Goal: Information Seeking & Learning: Find specific fact

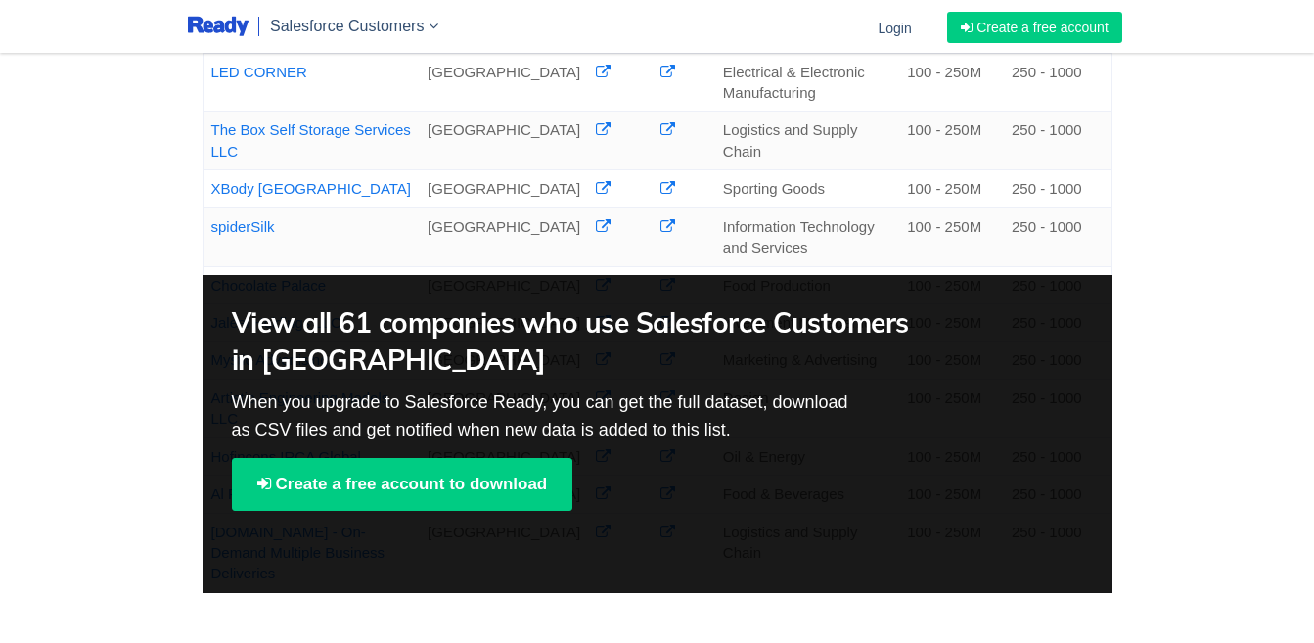
scroll to position [881, 0]
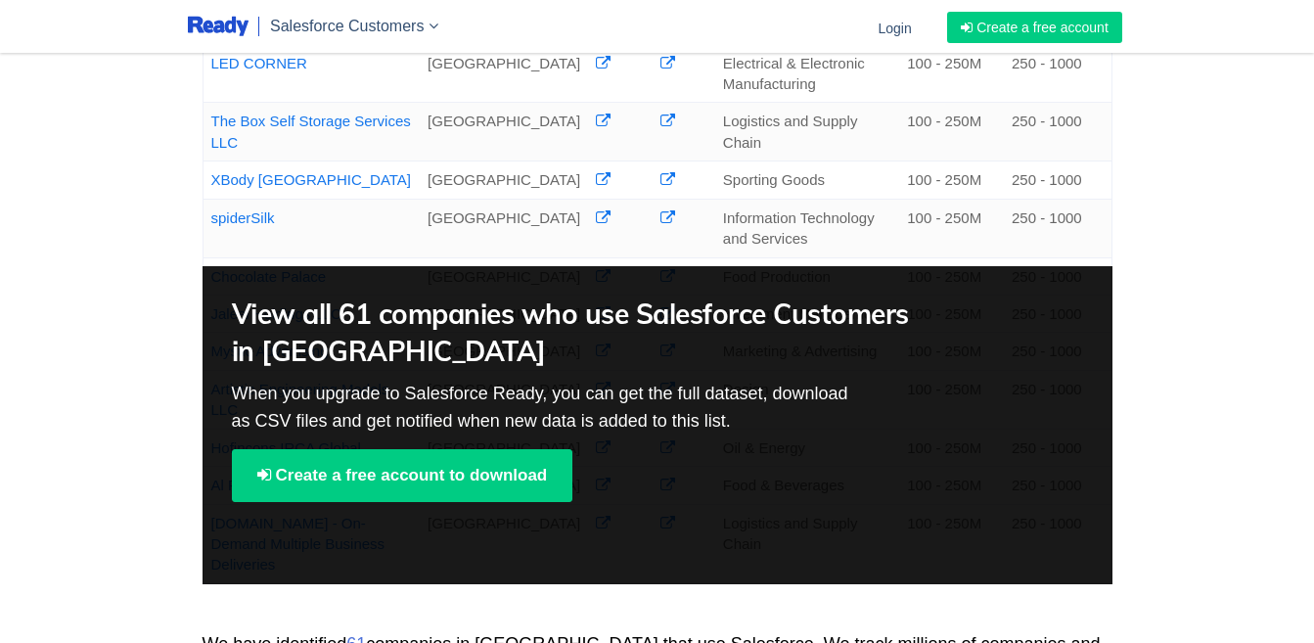
drag, startPoint x: 64, startPoint y: 161, endPoint x: 2, endPoint y: 178, distance: 63.9
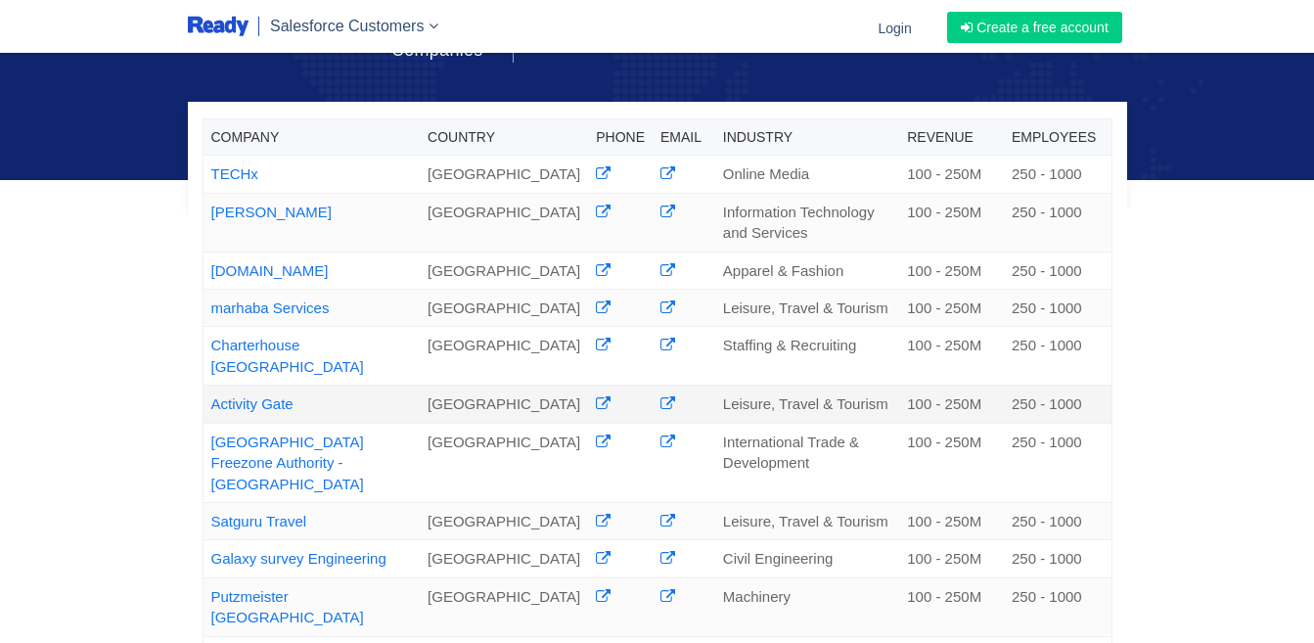
scroll to position [587, 0]
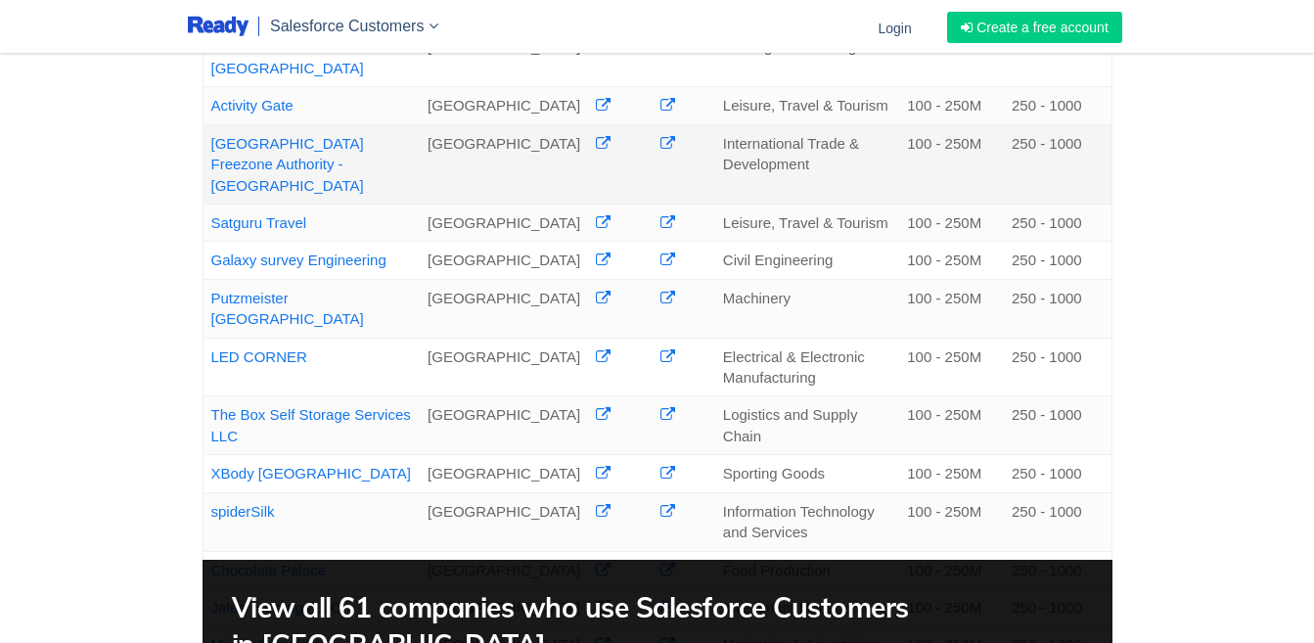
click at [596, 151] on icon at bounding box center [603, 143] width 15 height 15
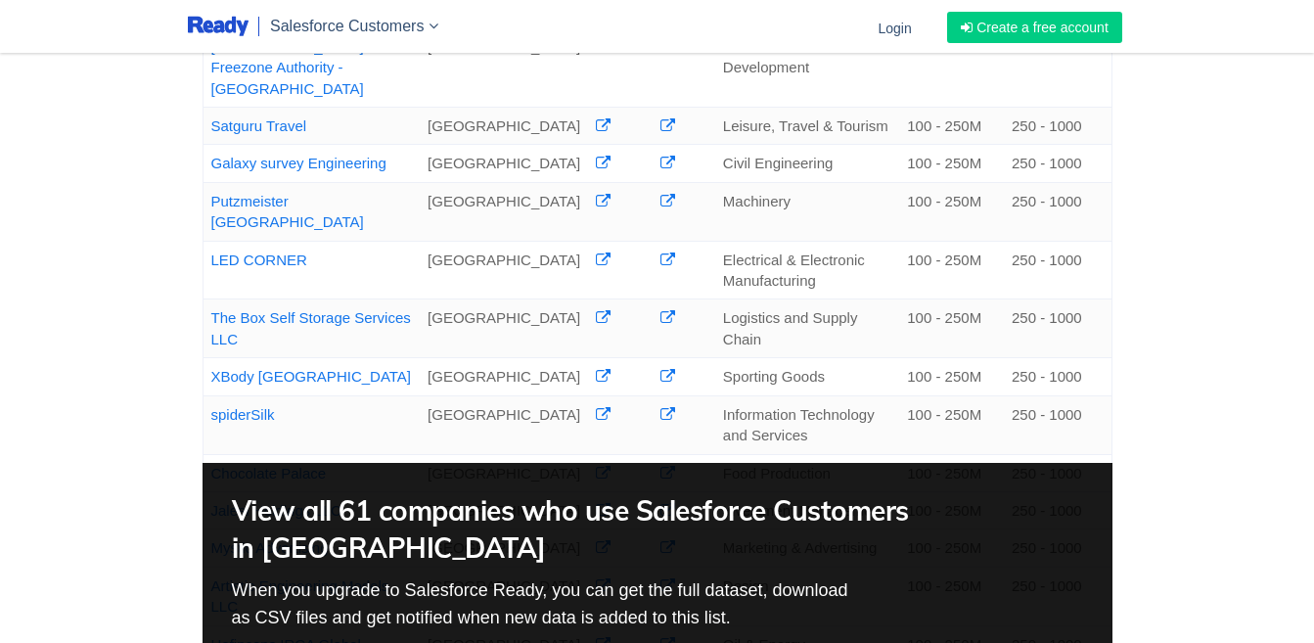
scroll to position [840, 0]
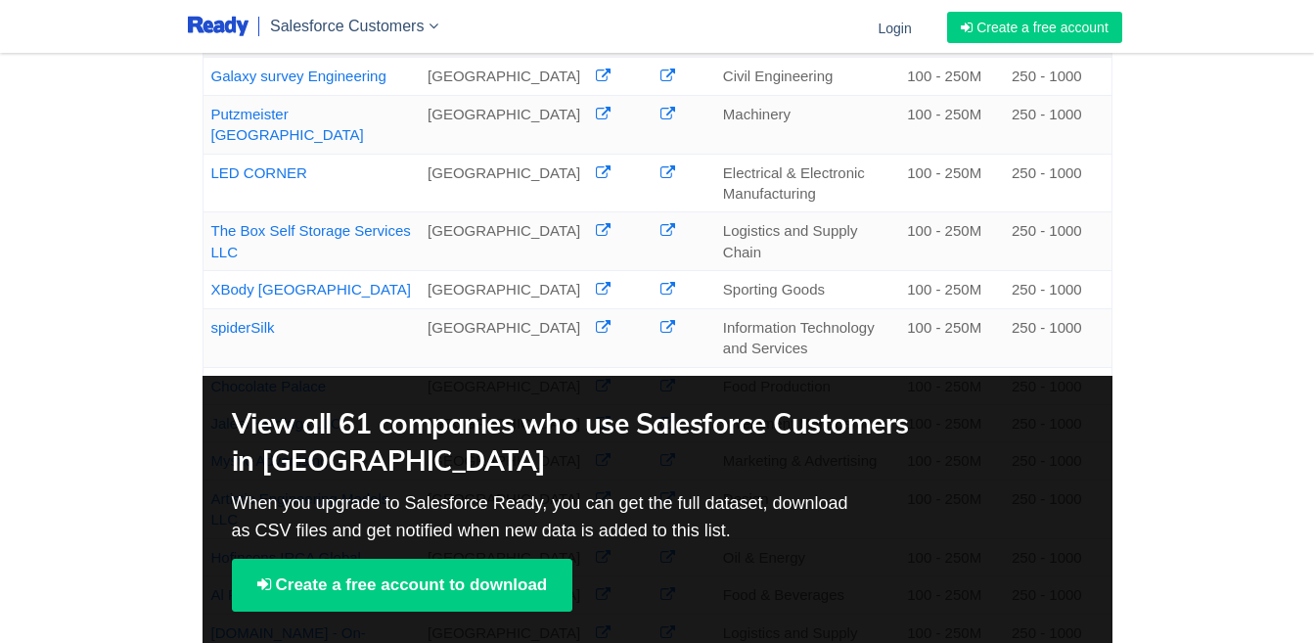
scroll to position [783, 0]
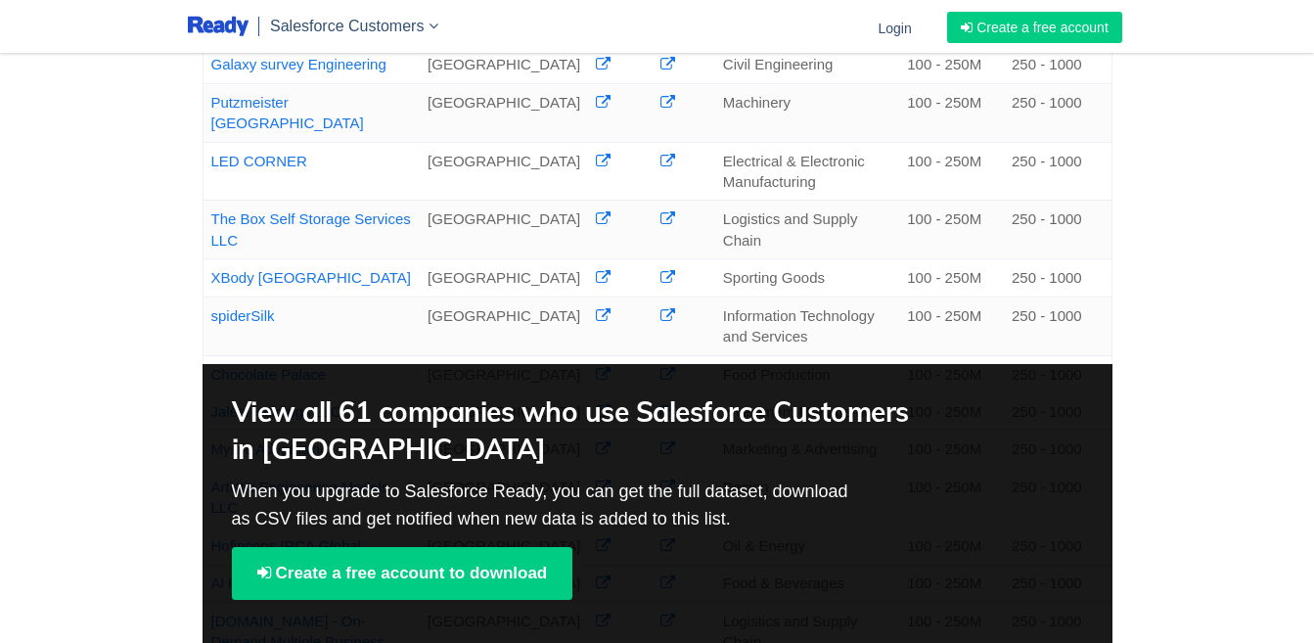
drag, startPoint x: 88, startPoint y: 399, endPoint x: 0, endPoint y: 373, distance: 92.0
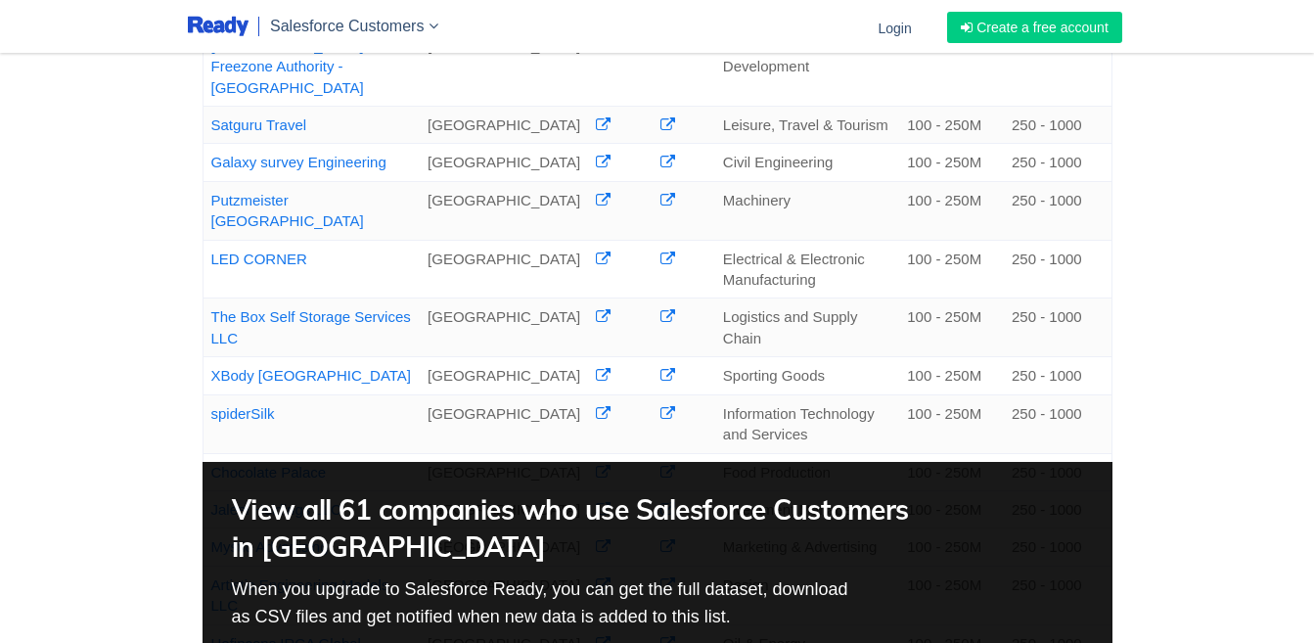
scroll to position [587, 0]
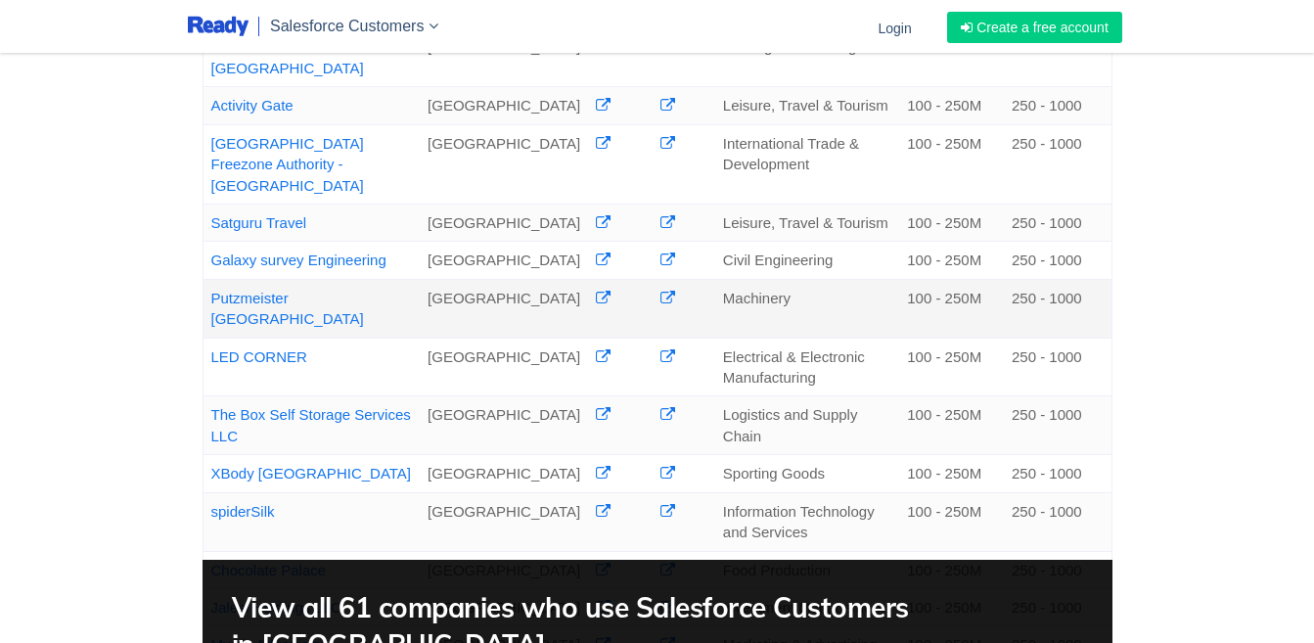
drag, startPoint x: 369, startPoint y: 404, endPoint x: 215, endPoint y: 406, distance: 153.7
click at [215, 338] on td "Putzmeister [GEOGRAPHIC_DATA]" at bounding box center [311, 308] width 217 height 59
copy link "Putzmeister [GEOGRAPHIC_DATA]"
click at [0, 445] on div "Company Country Phone Email Industry Revenue Employees TECHx [GEOGRAPHIC_DATA] …" at bounding box center [657, 183] width 1314 height 1540
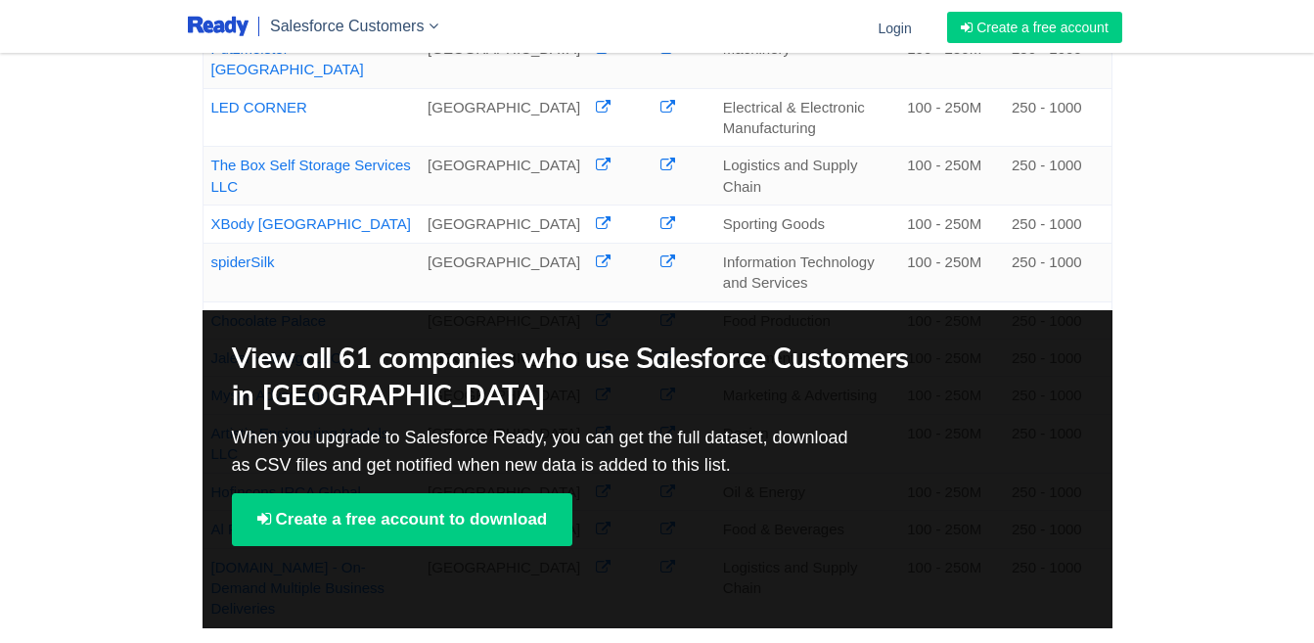
scroll to position [881, 0]
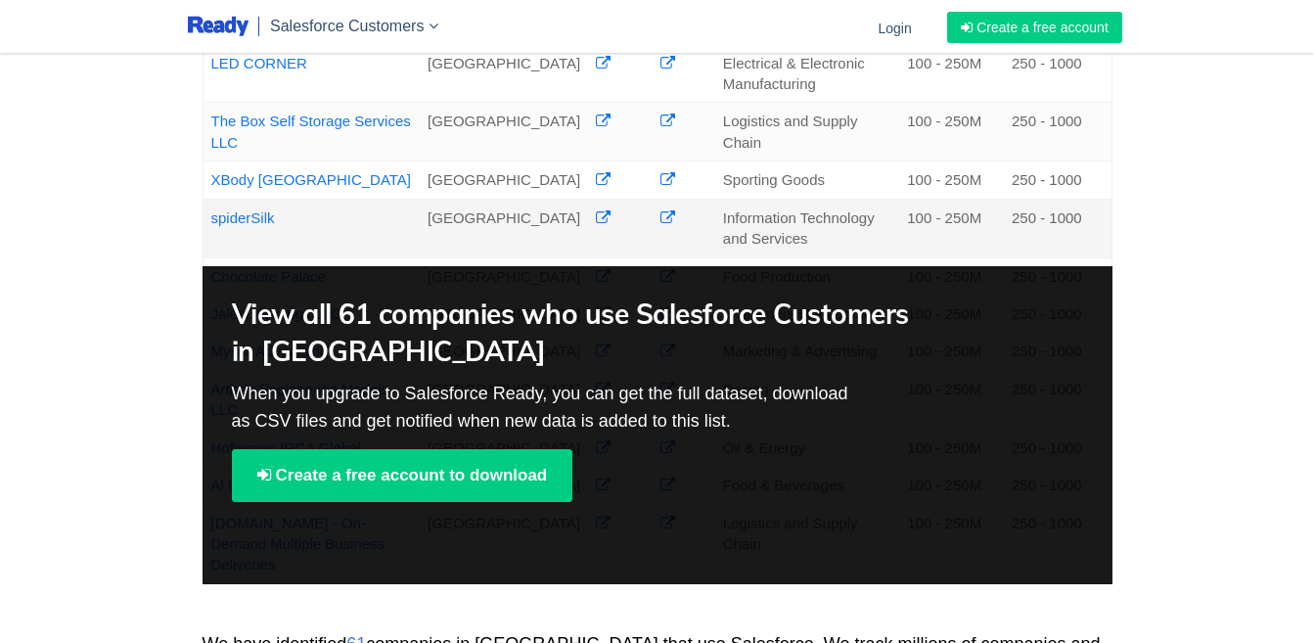
drag, startPoint x: 288, startPoint y: 343, endPoint x: 211, endPoint y: 353, distance: 77.1
click at [211, 257] on td "spiderSilk" at bounding box center [311, 228] width 217 height 59
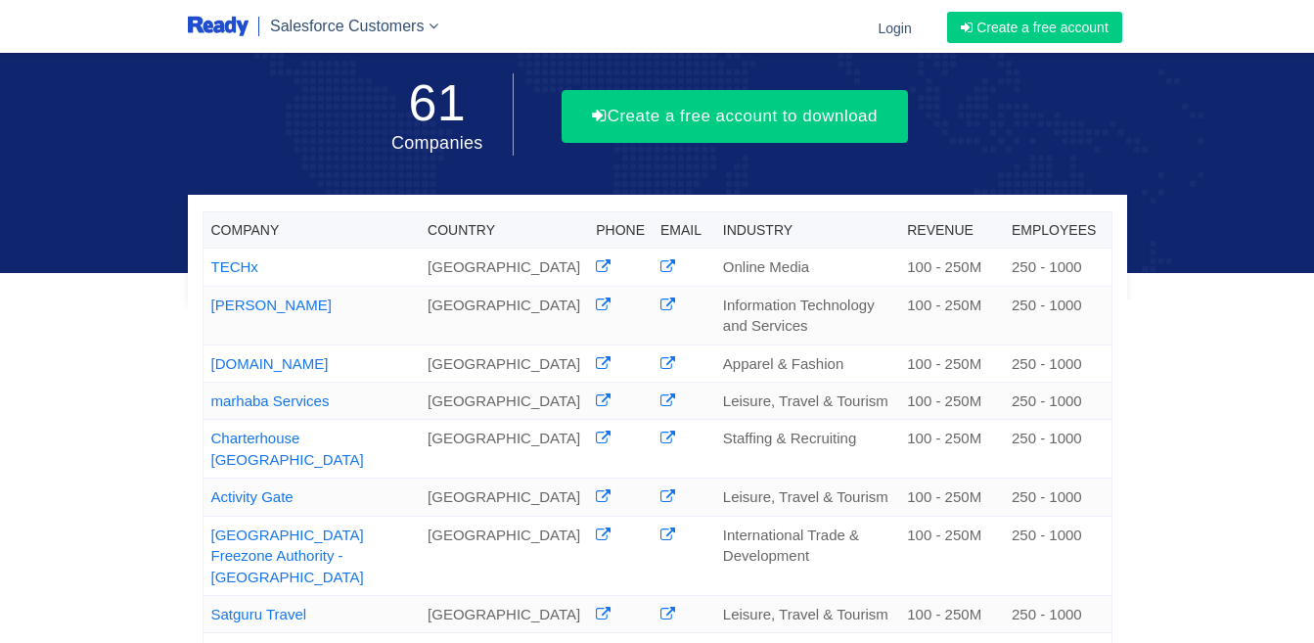
scroll to position [98, 0]
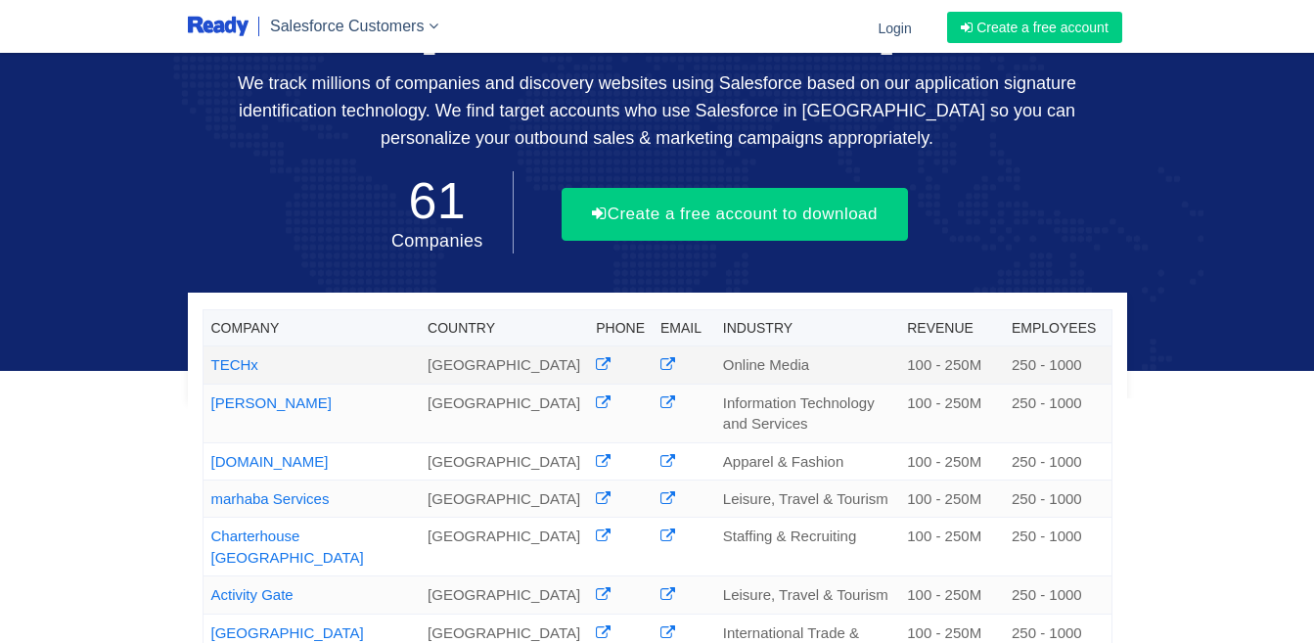
drag, startPoint x: 274, startPoint y: 367, endPoint x: 205, endPoint y: 370, distance: 69.5
click at [205, 370] on td "TECHx" at bounding box center [311, 364] width 217 height 37
copy link "TECHx"
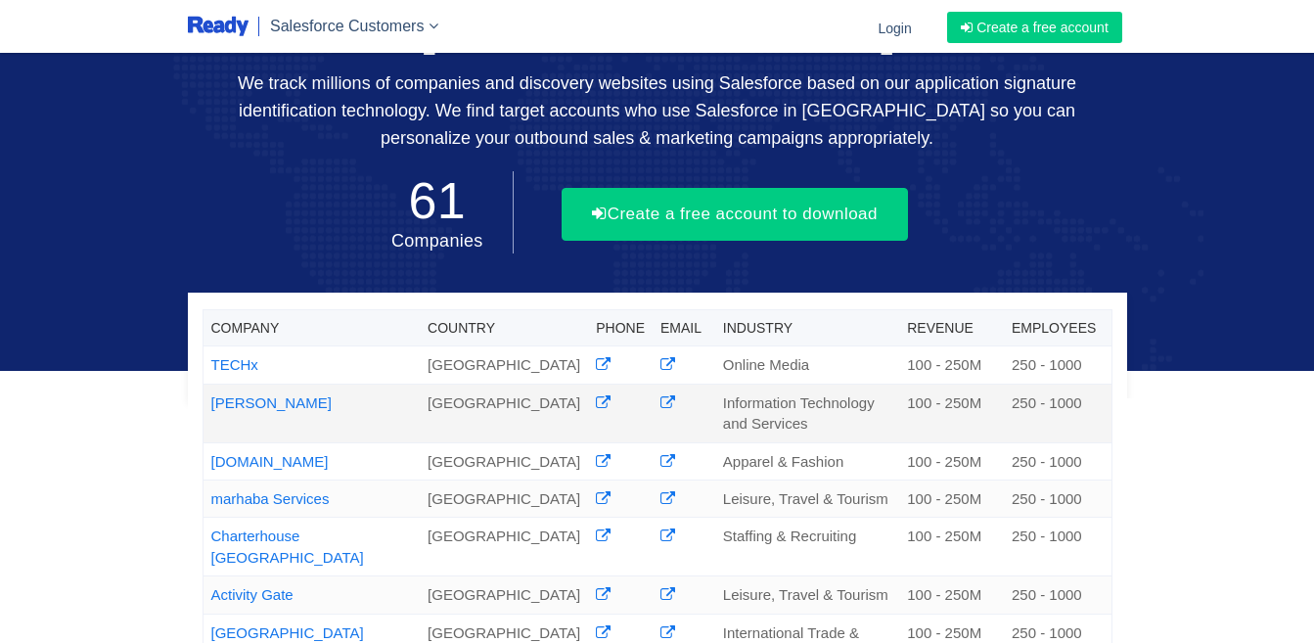
drag, startPoint x: 237, startPoint y: 424, endPoint x: 204, endPoint y: 428, distance: 33.5
click at [204, 428] on td "[PERSON_NAME]" at bounding box center [311, 413] width 217 height 59
copy link "[PERSON_NAME]"
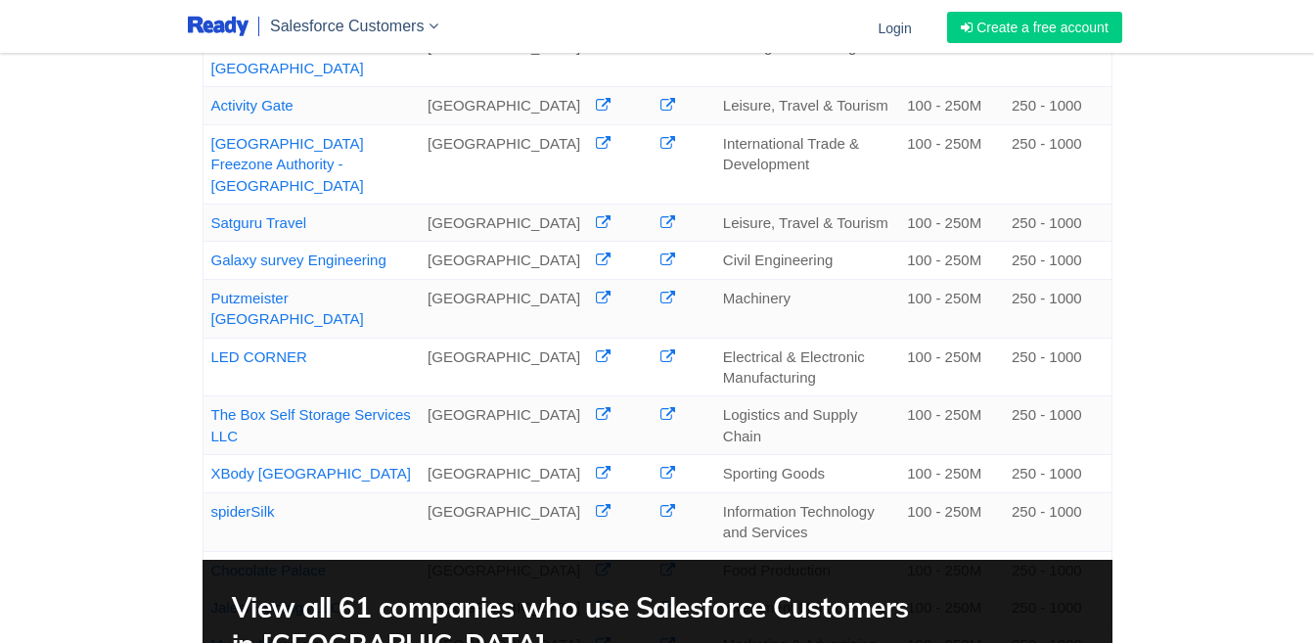
scroll to position [685, 0]
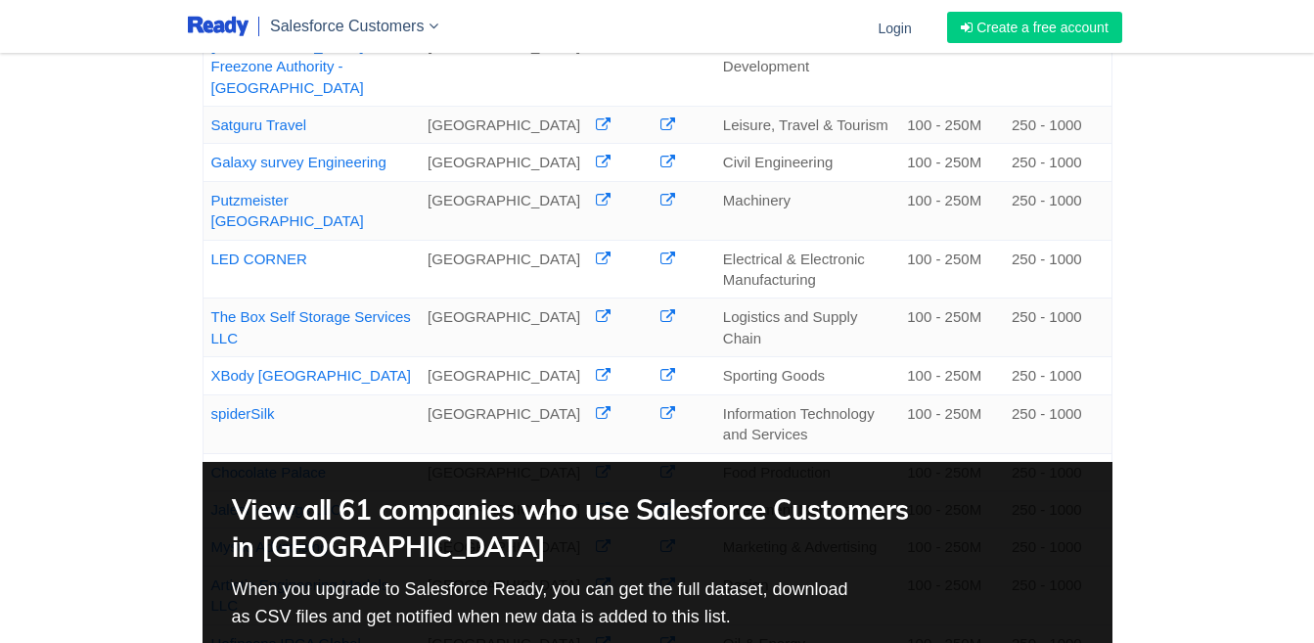
drag, startPoint x: 12, startPoint y: 342, endPoint x: 0, endPoint y: 273, distance: 69.5
click at [0, 273] on div "Company Country Phone Email Industry Revenue Employees TECHx [GEOGRAPHIC_DATA] …" at bounding box center [657, 85] width 1314 height 1540
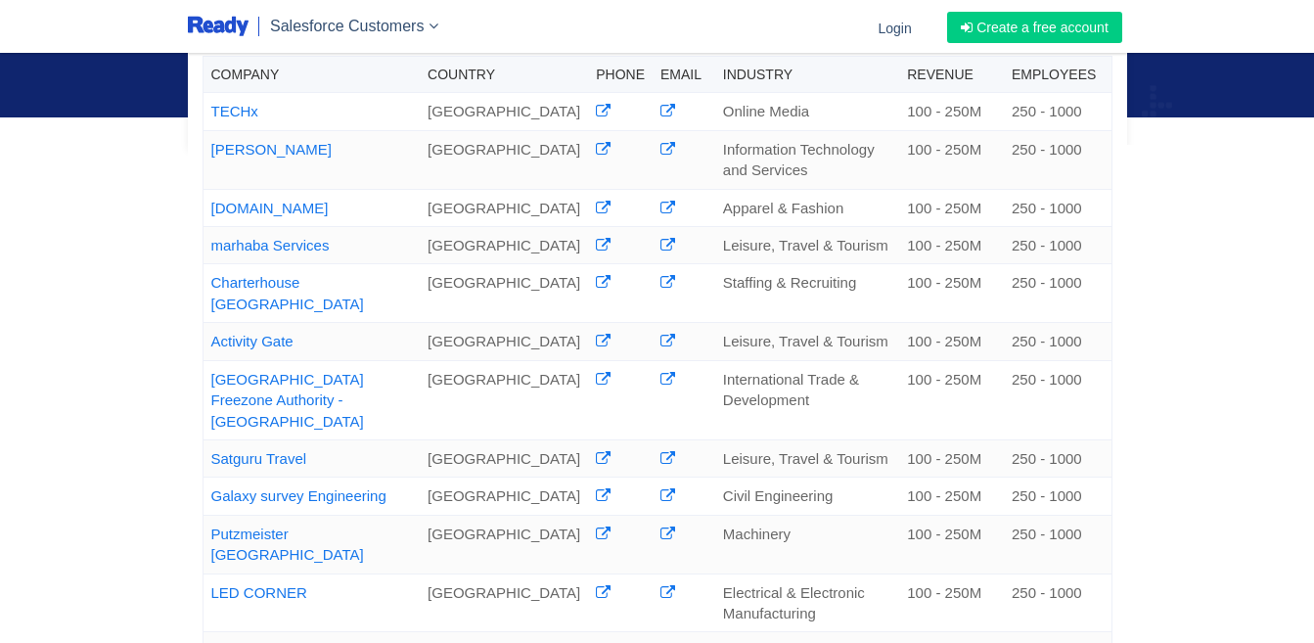
scroll to position [0, 0]
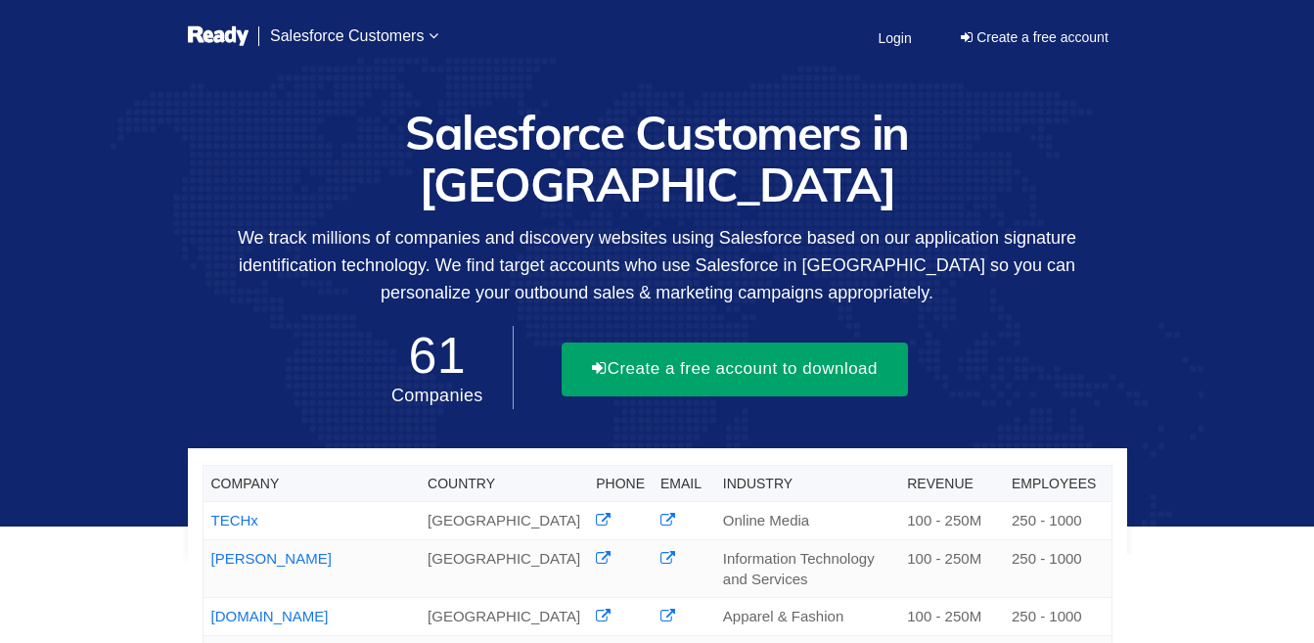
drag, startPoint x: 281, startPoint y: 133, endPoint x: 891, endPoint y: 375, distance: 655.9
click at [891, 375] on div "Salesforce Customers in [GEOGRAPHIC_DATA] We track millions of companies and di…" at bounding box center [657, 263] width 969 height 312
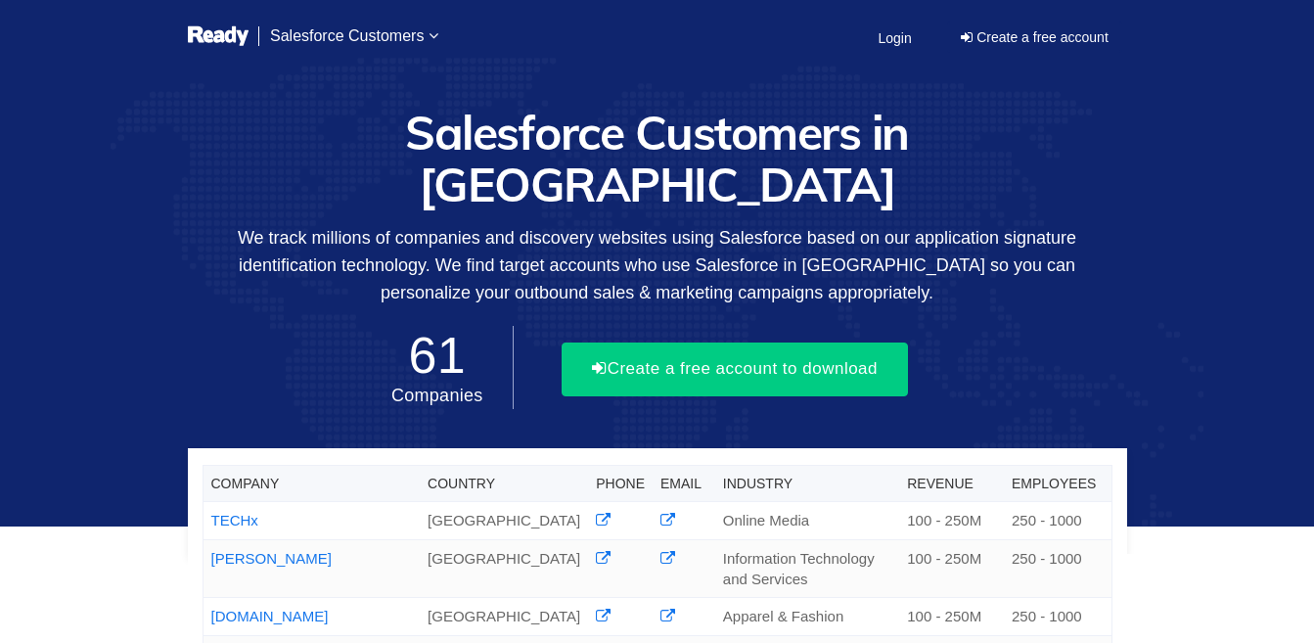
drag, startPoint x: 913, startPoint y: 287, endPoint x: 754, endPoint y: 232, distance: 168.7
click at [754, 232] on p "We track millions of companies and discovery websites using Salesforce based on…" at bounding box center [657, 265] width 939 height 82
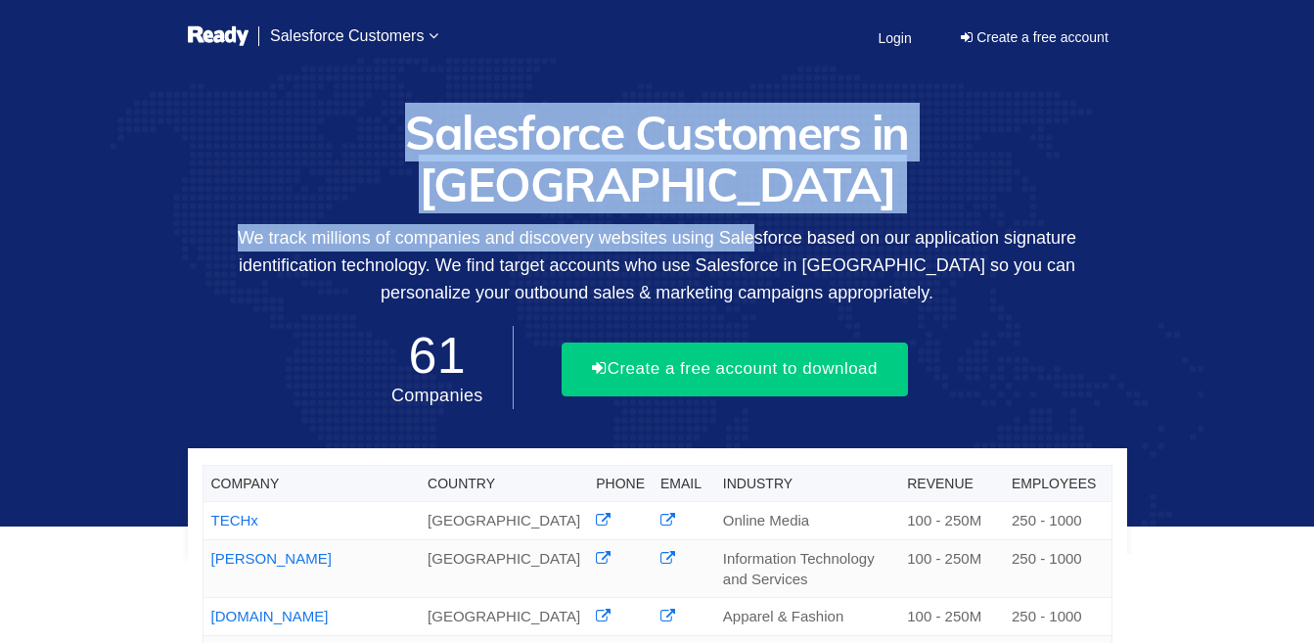
click at [754, 232] on p "We track millions of companies and discovery websites using Salesforce based on…" at bounding box center [657, 265] width 939 height 82
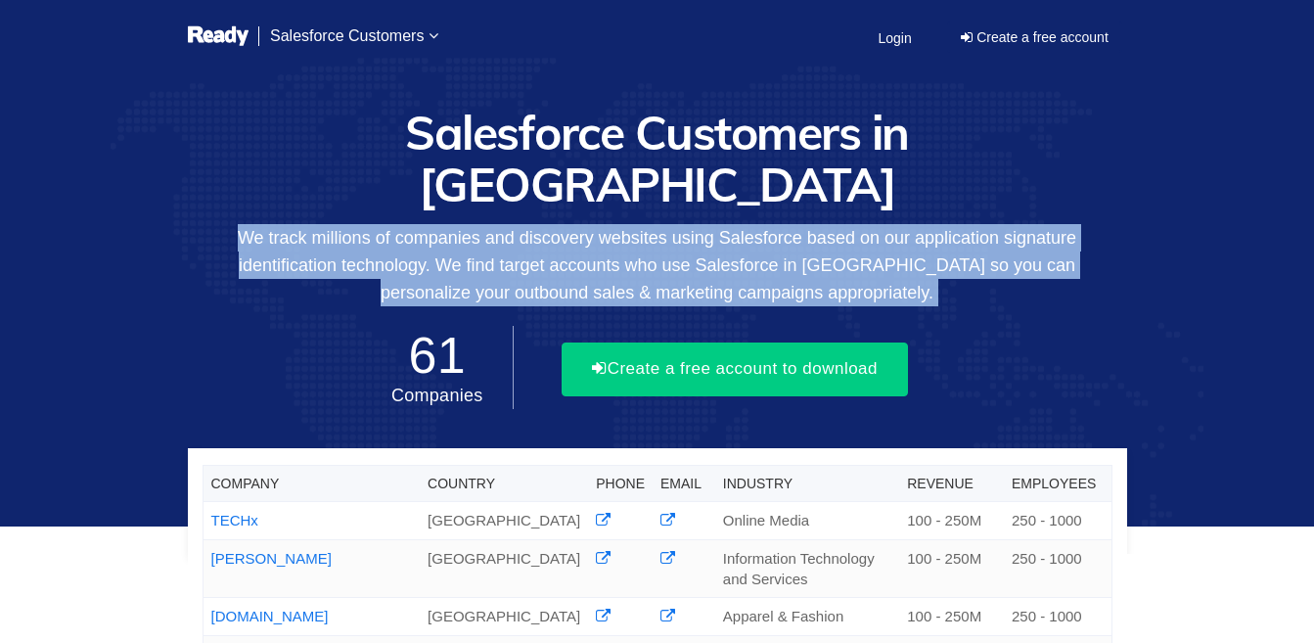
click at [754, 232] on p "We track millions of companies and discovery websites using Salesforce based on…" at bounding box center [657, 265] width 939 height 82
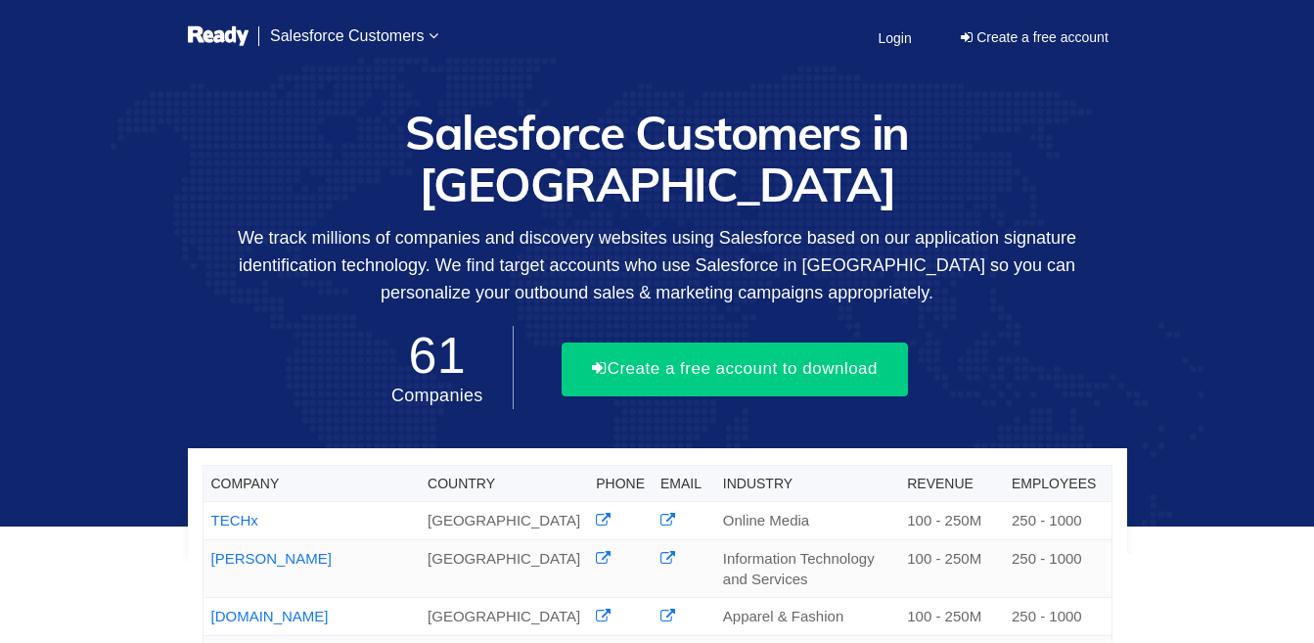
click at [642, 138] on h1 "Salesforce Customers in [GEOGRAPHIC_DATA]" at bounding box center [657, 159] width 939 height 104
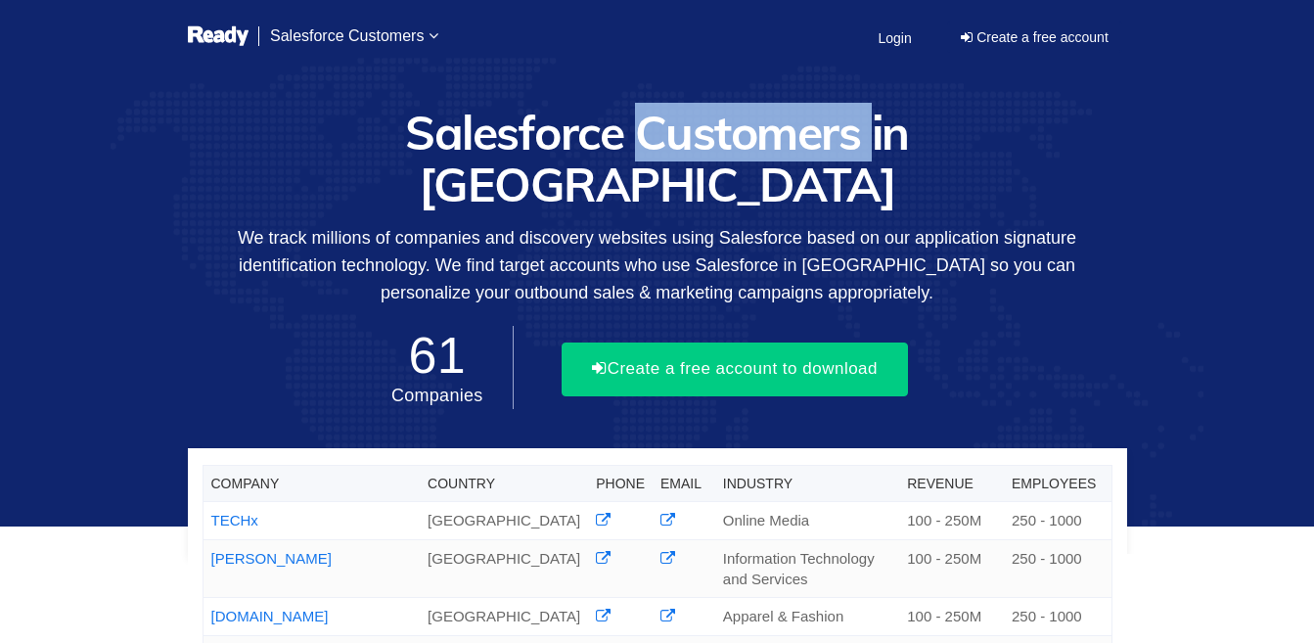
click at [642, 138] on h1 "Salesforce Customers in [GEOGRAPHIC_DATA]" at bounding box center [657, 159] width 939 height 104
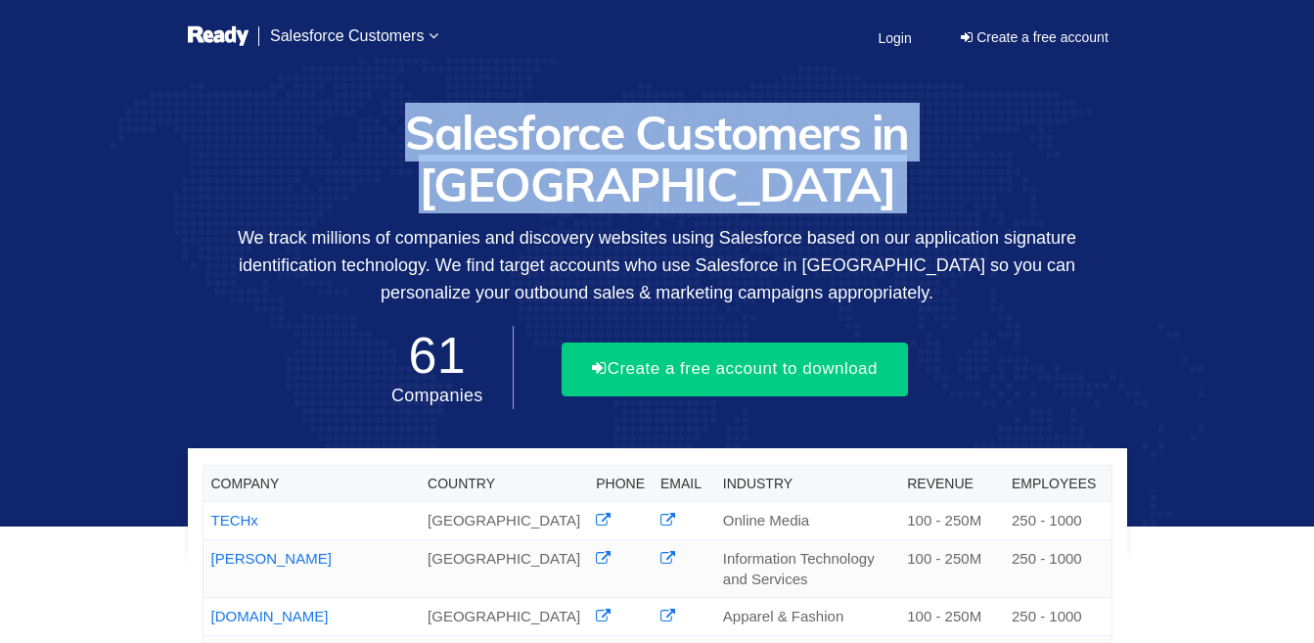
click at [642, 138] on h1 "Salesforce Customers in [GEOGRAPHIC_DATA]" at bounding box center [657, 159] width 939 height 104
click at [650, 177] on h1 "Salesforce Customers in [GEOGRAPHIC_DATA]" at bounding box center [657, 159] width 939 height 104
